Goal: Transaction & Acquisition: Purchase product/service

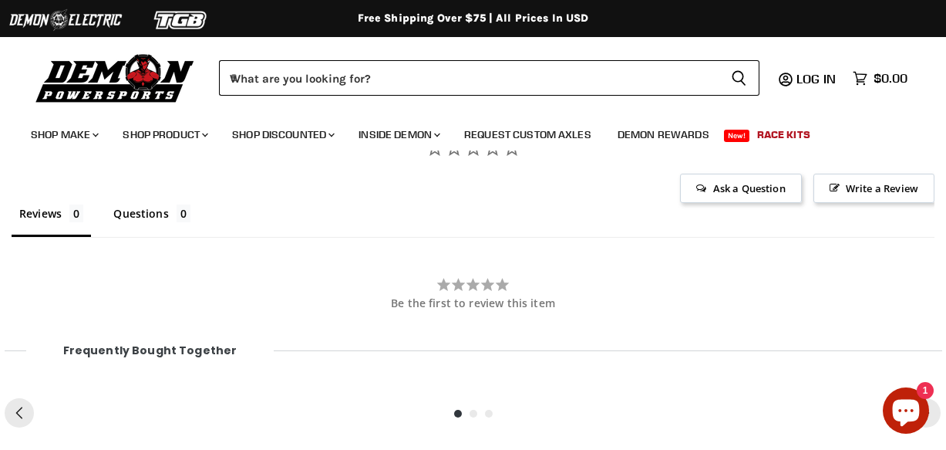
scroll to position [1342, 0]
